Goal: Task Accomplishment & Management: Manage account settings

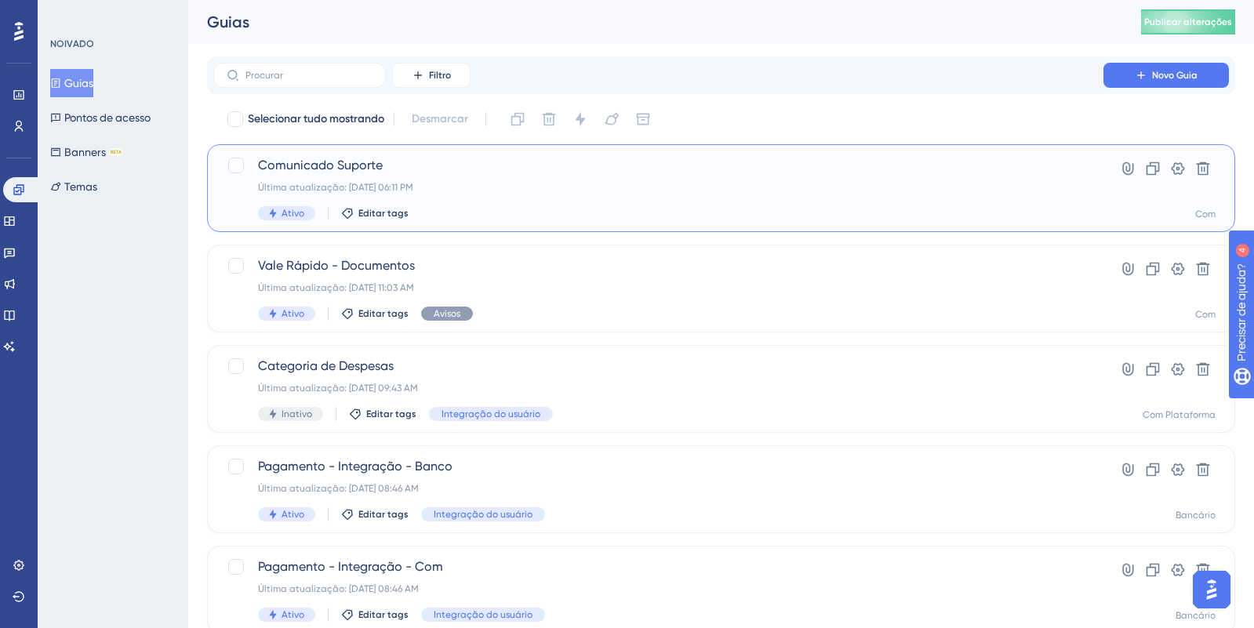
click at [412, 187] on font "Última atualização: [DATE] 06:11 PM" at bounding box center [335, 187] width 155 height 11
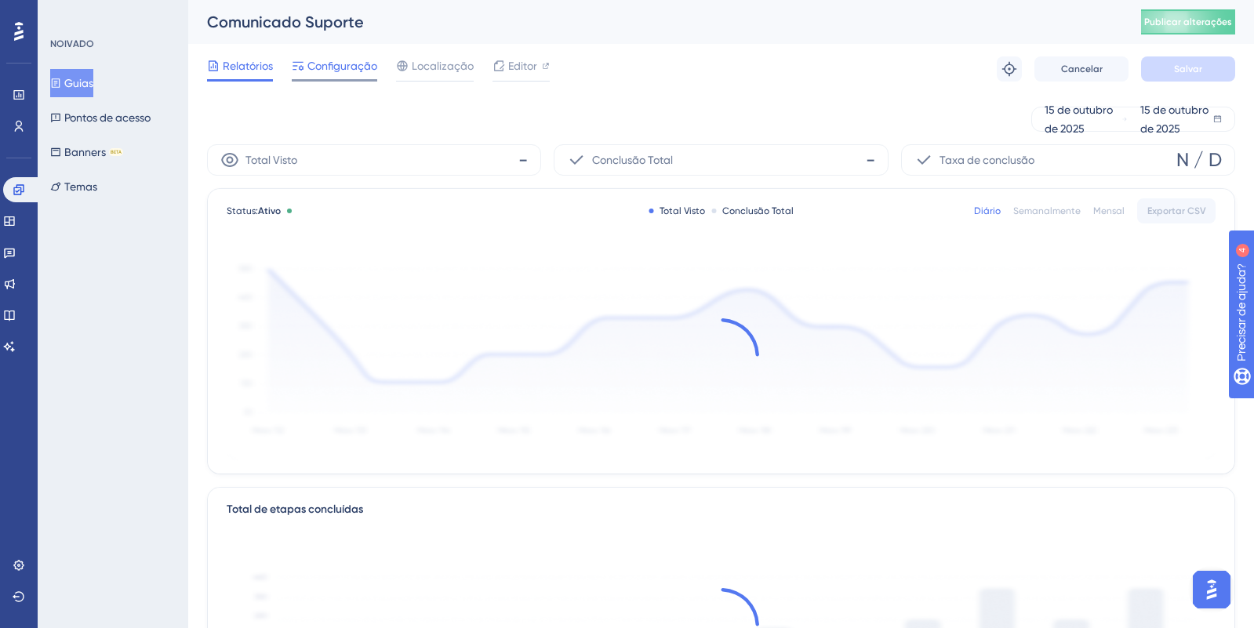
click at [324, 72] on span "Configuração" at bounding box center [342, 65] width 70 height 19
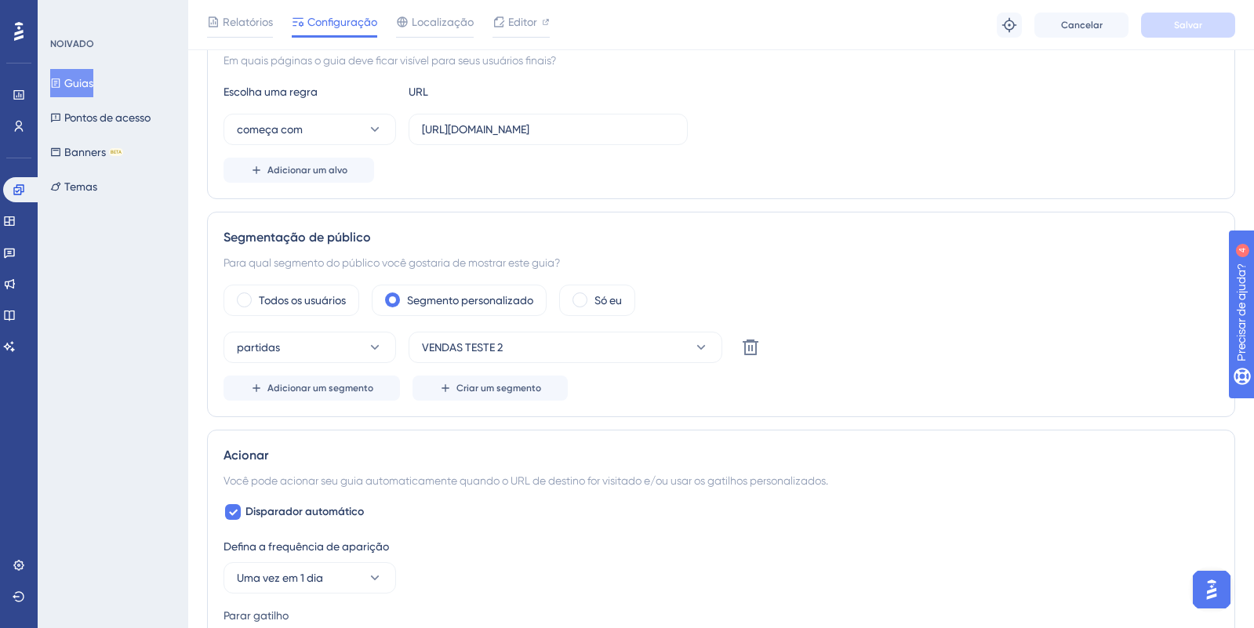
scroll to position [413, 0]
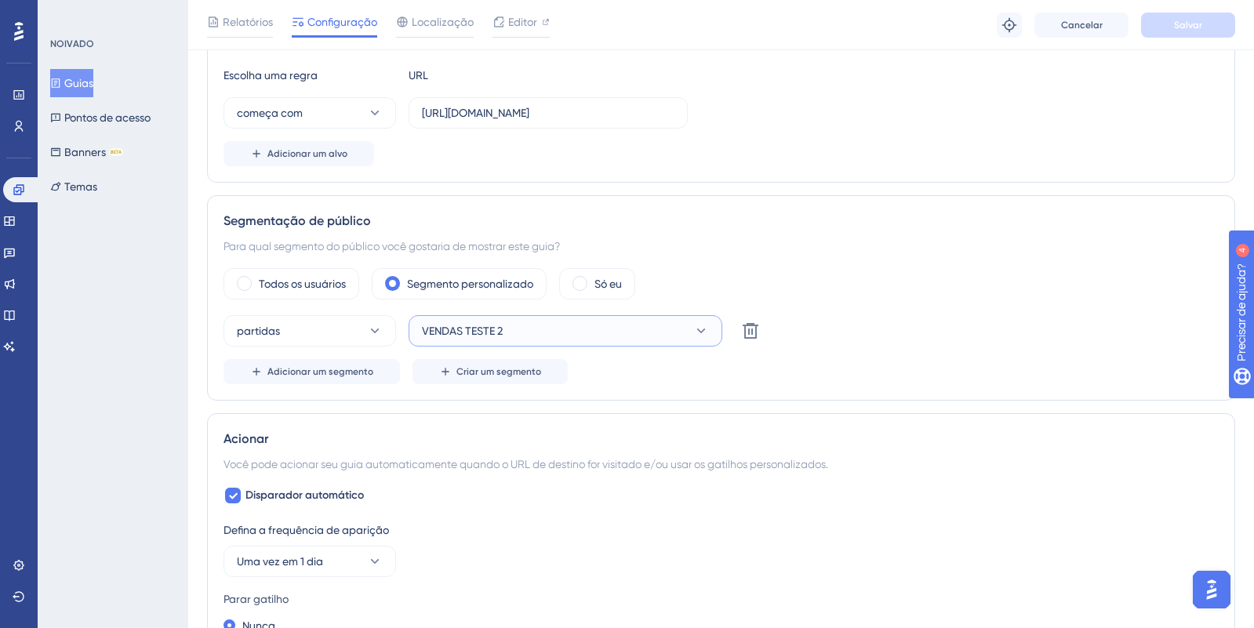
click at [561, 332] on button "VENDAS TESTE 2" at bounding box center [565, 330] width 314 height 31
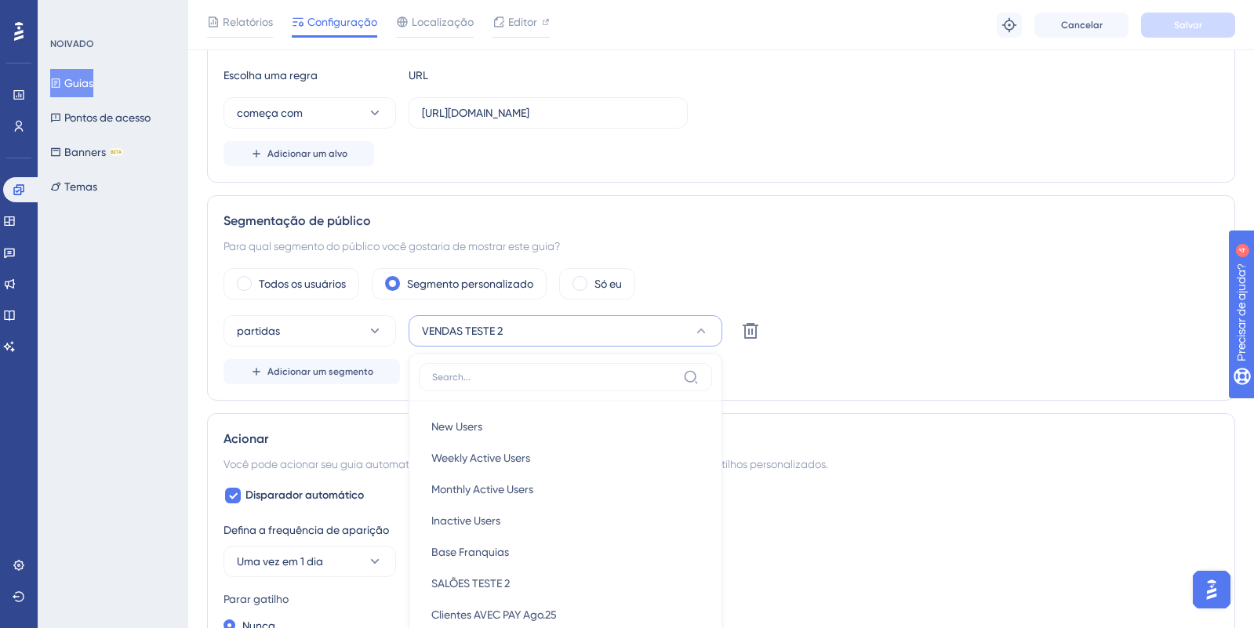
scroll to position [452, 0]
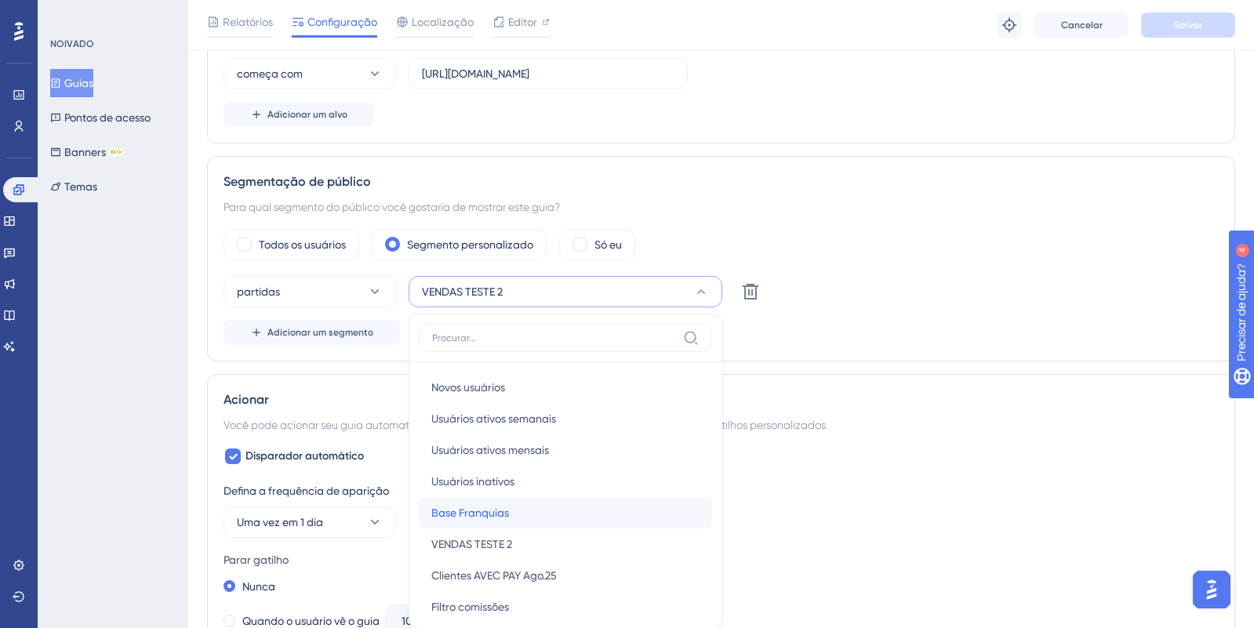
click at [550, 515] on div "Base Franquias Base Franquias" at bounding box center [565, 512] width 268 height 31
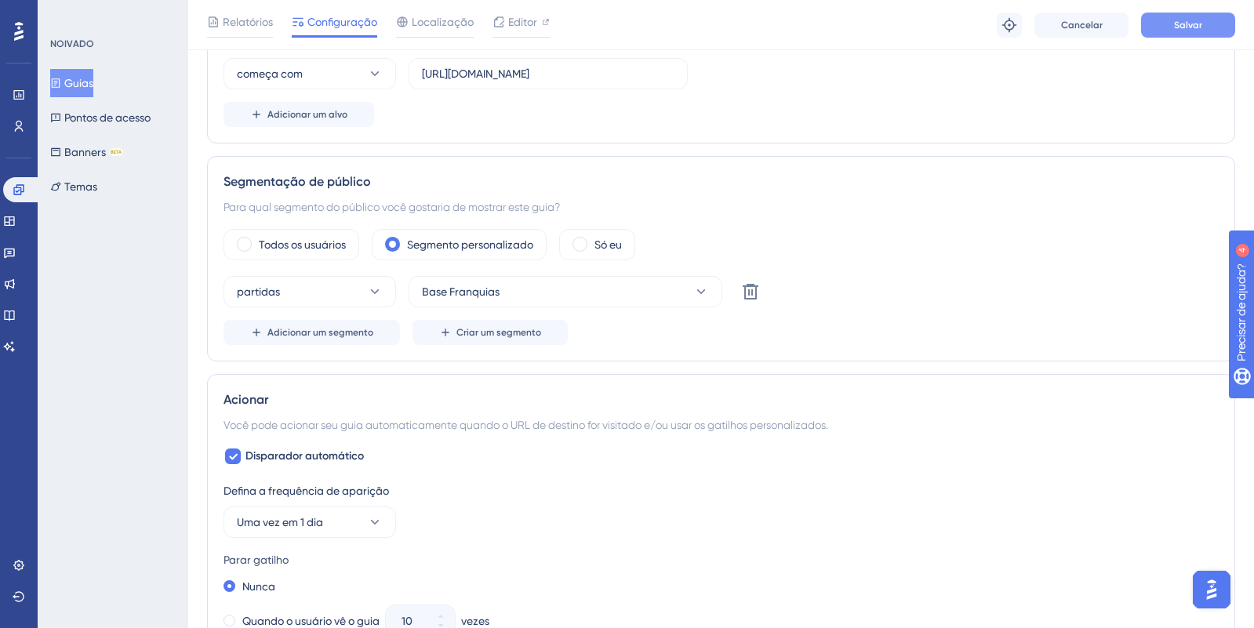
click at [1161, 13] on button "Salvar" at bounding box center [1188, 25] width 94 height 25
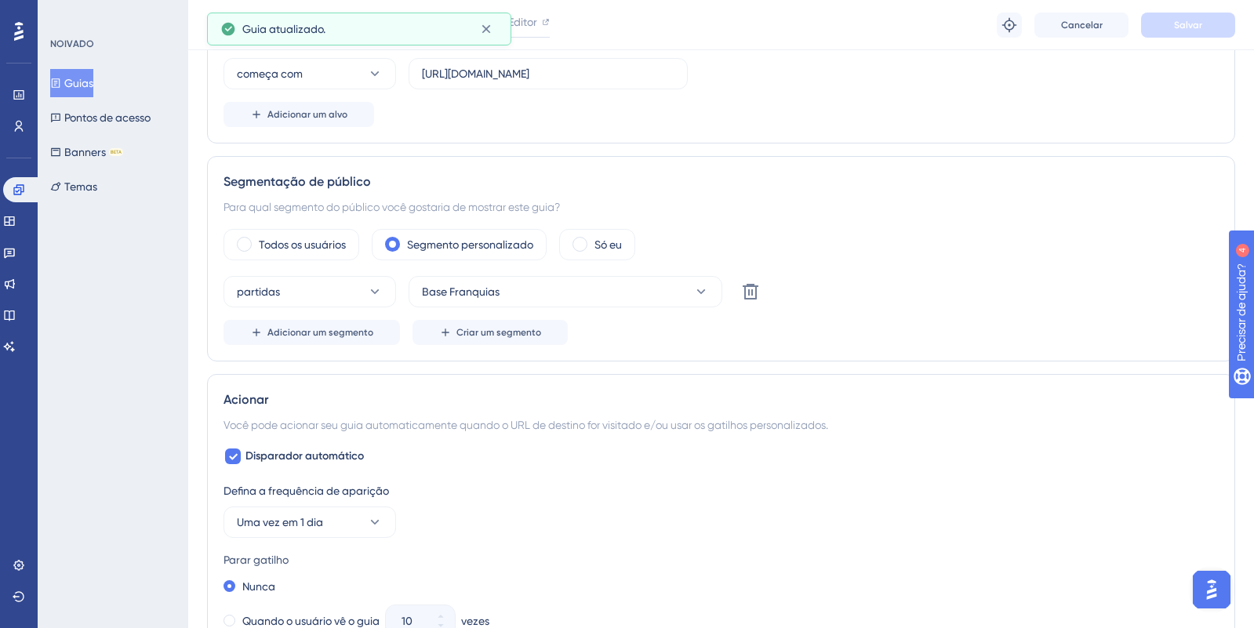
scroll to position [0, 0]
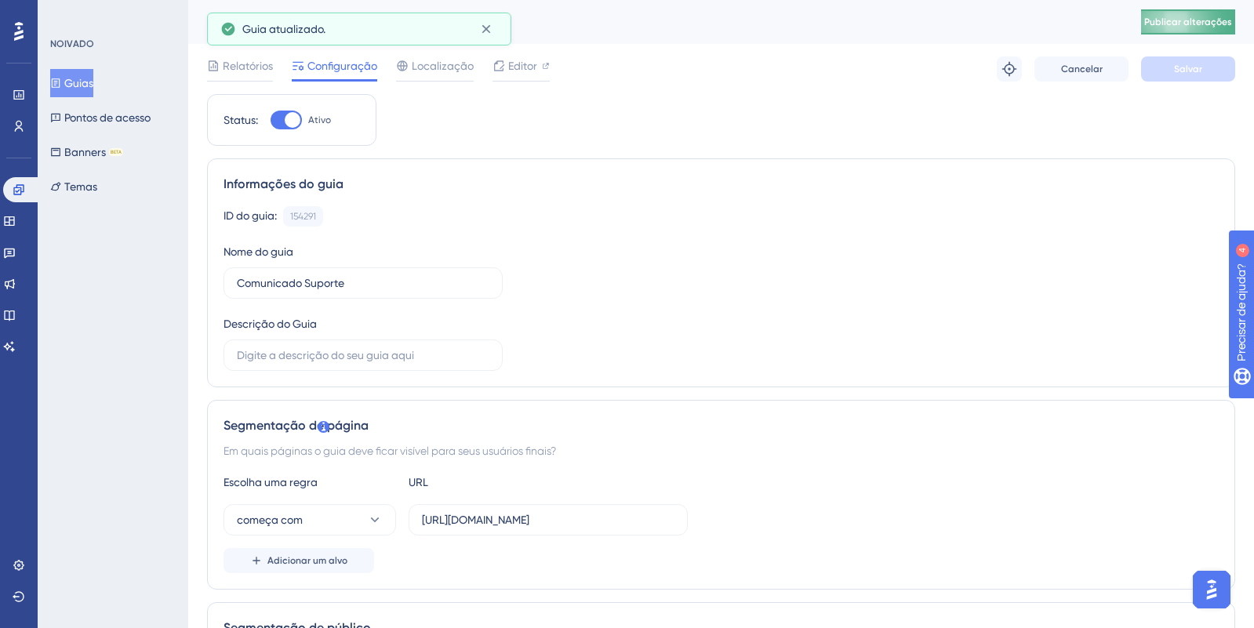
click at [1211, 22] on button "Publicar alterações" at bounding box center [1188, 21] width 94 height 25
